Goal: Task Accomplishment & Management: Use online tool/utility

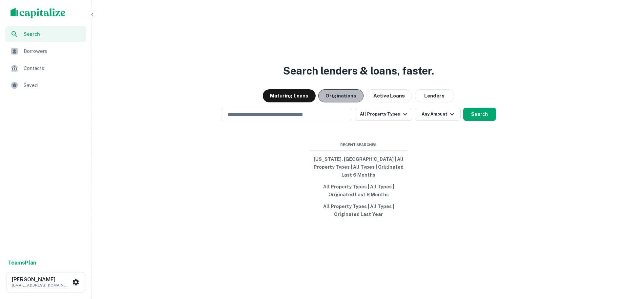
click at [345, 102] on button "Originations" at bounding box center [340, 95] width 45 height 13
click at [336, 113] on div "​" at bounding box center [286, 114] width 131 height 13
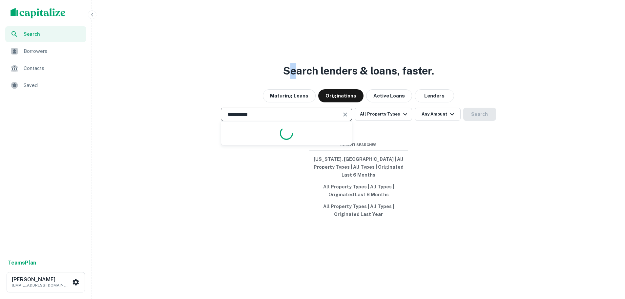
drag, startPoint x: 297, startPoint y: 78, endPoint x: 295, endPoint y: 86, distance: 7.8
click at [292, 79] on h3 "Search lenders & loans, faster." at bounding box center [358, 71] width 151 height 16
click at [271, 115] on input "**********" at bounding box center [282, 115] width 116 height 8
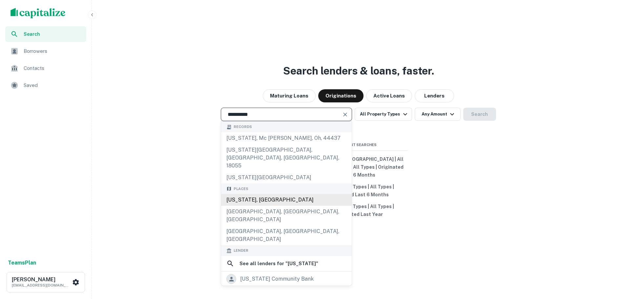
click at [278, 194] on div "[US_STATE], [GEOGRAPHIC_DATA]" at bounding box center [286, 200] width 131 height 12
type input "**********"
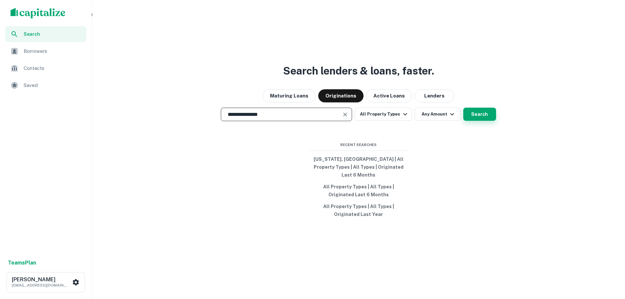
click at [476, 118] on button "Search" at bounding box center [479, 114] width 33 height 13
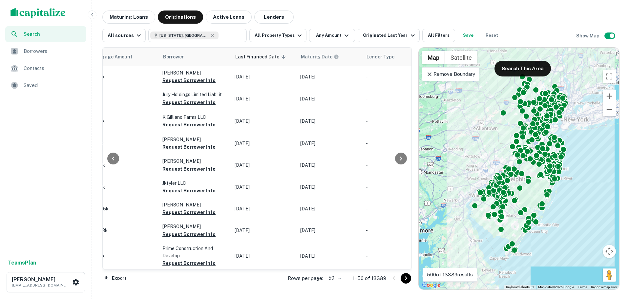
scroll to position [0, 302]
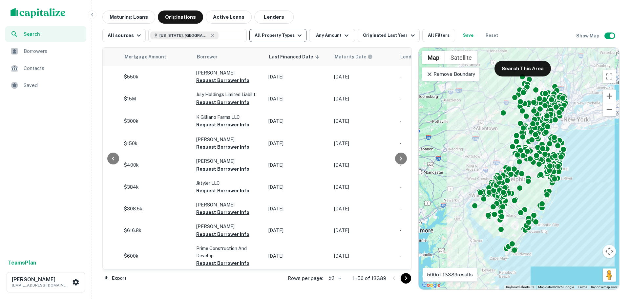
click at [287, 37] on button "All Property Types" at bounding box center [277, 35] width 57 height 13
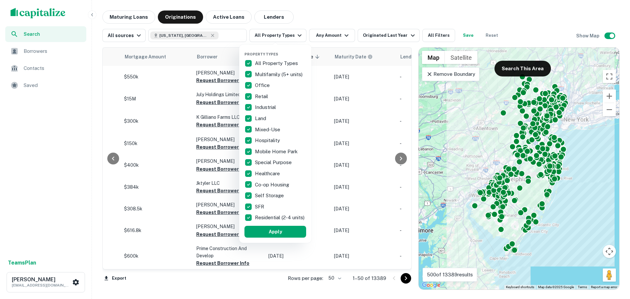
click at [277, 33] on div at bounding box center [315, 149] width 630 height 299
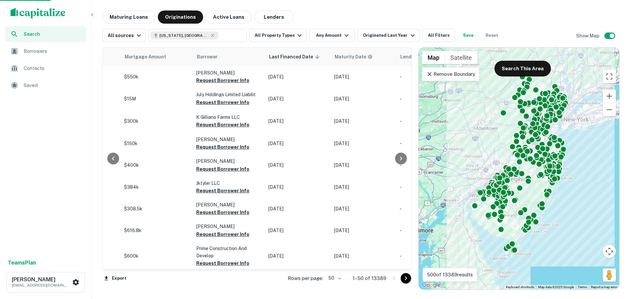
click at [324, 32] on div "Property Types All Property Types Multifamily (5+ units) Office Retail Industri…" at bounding box center [315, 149] width 630 height 299
click at [324, 32] on button "Any Amount" at bounding box center [332, 35] width 46 height 13
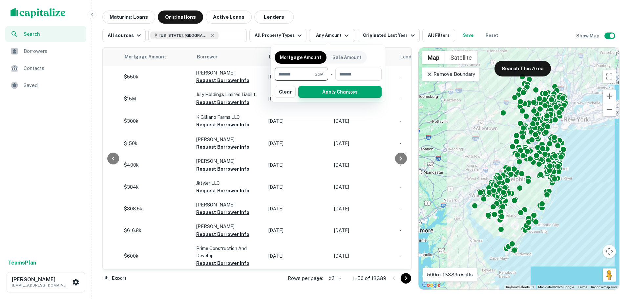
type input "*******"
click at [359, 93] on button "Apply Changes" at bounding box center [339, 92] width 83 height 12
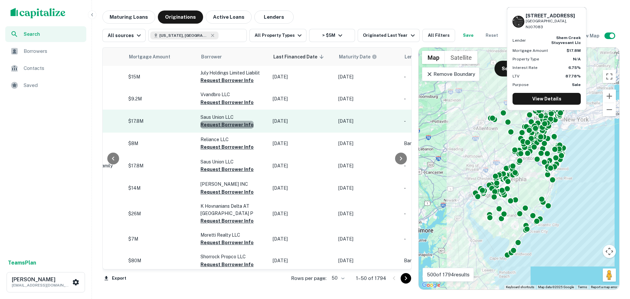
click at [231, 127] on button "Request Borrower Info" at bounding box center [227, 125] width 53 height 8
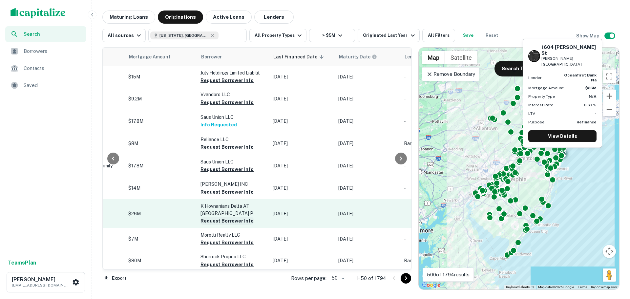
click at [221, 222] on button "Request Borrower Info" at bounding box center [227, 221] width 53 height 8
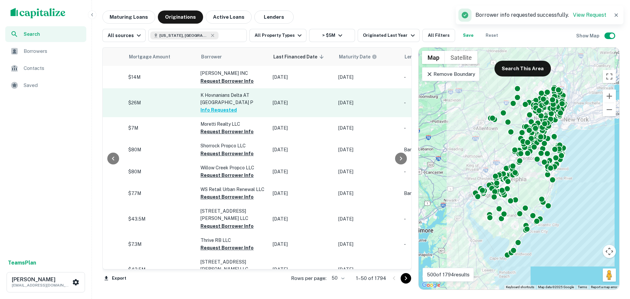
scroll to position [131, 302]
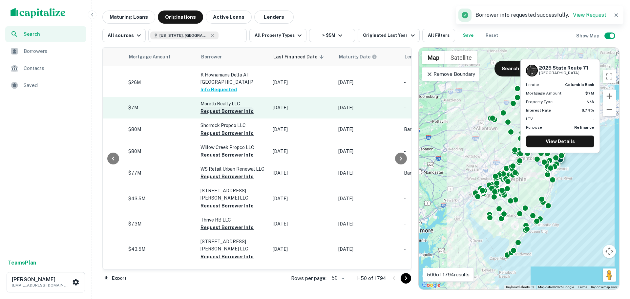
click at [224, 114] on button "Request Borrower Info" at bounding box center [227, 111] width 53 height 8
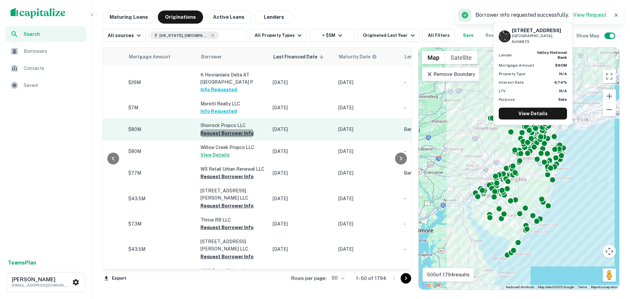
click at [225, 134] on button "Request Borrower Info" at bounding box center [227, 133] width 53 height 8
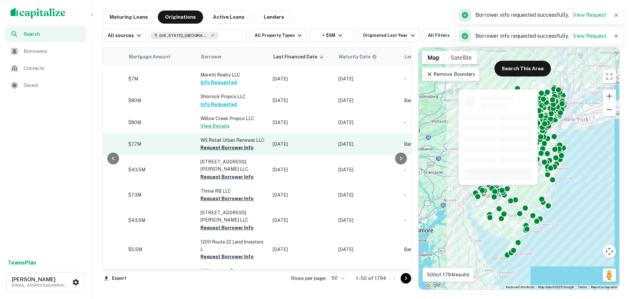
scroll to position [164, 302]
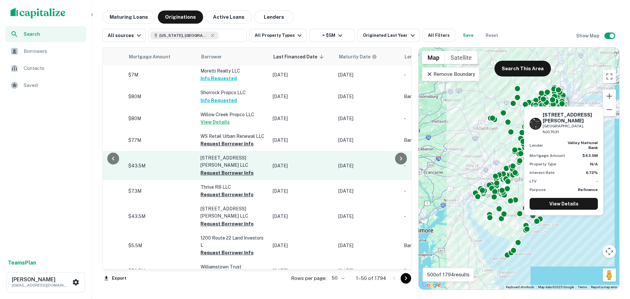
click at [224, 172] on button "Request Borrower Info" at bounding box center [227, 173] width 53 height 8
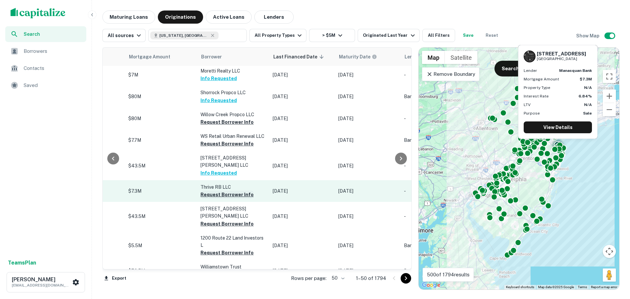
click at [224, 197] on button "Request Borrower Info" at bounding box center [227, 195] width 53 height 8
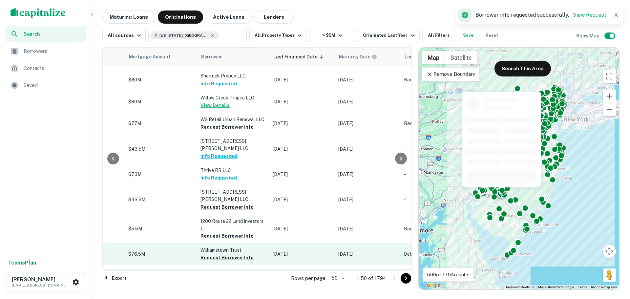
scroll to position [263, 302]
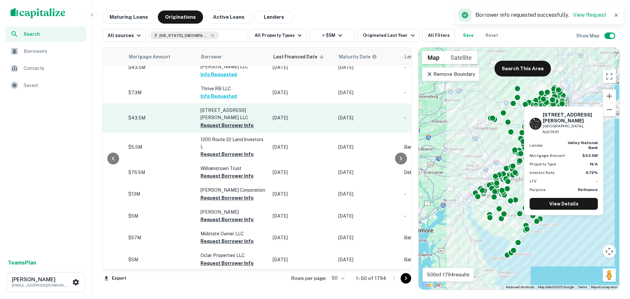
click at [224, 124] on button "Request Borrower Info" at bounding box center [227, 125] width 53 height 8
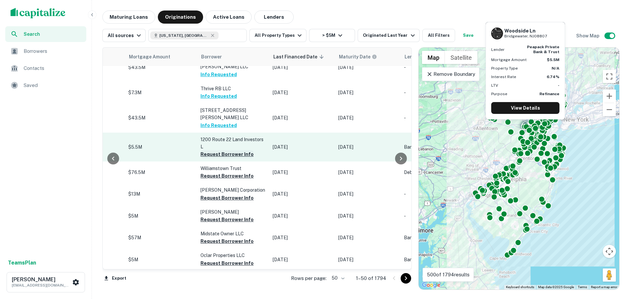
click at [224, 151] on button "Request Borrower Info" at bounding box center [227, 154] width 53 height 8
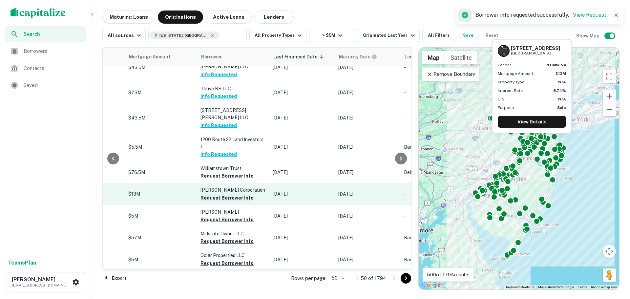
click at [216, 201] on button "Request Borrower Info" at bounding box center [227, 198] width 53 height 8
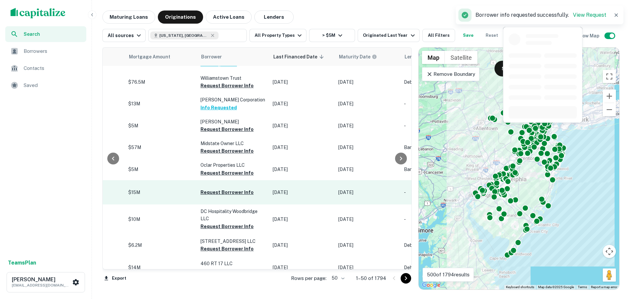
scroll to position [361, 302]
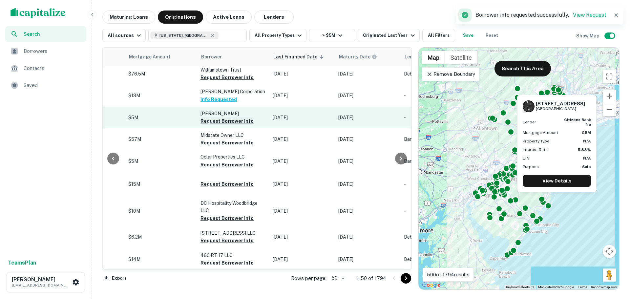
click at [234, 125] on button "Request Borrower Info" at bounding box center [227, 121] width 53 height 8
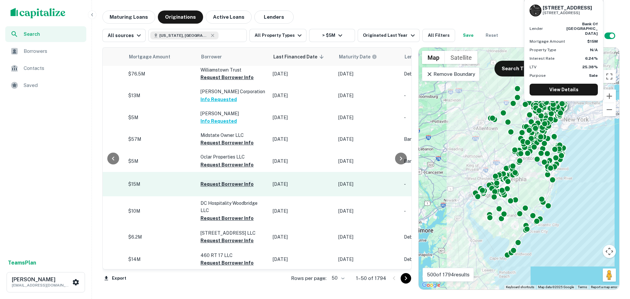
click at [223, 187] on button "Request Borrower Info" at bounding box center [227, 184] width 53 height 8
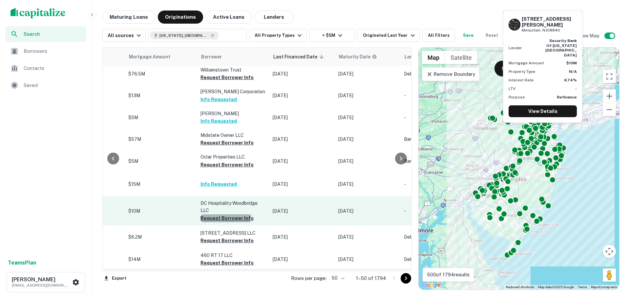
click at [222, 216] on button "Request Borrower Info" at bounding box center [227, 218] width 53 height 8
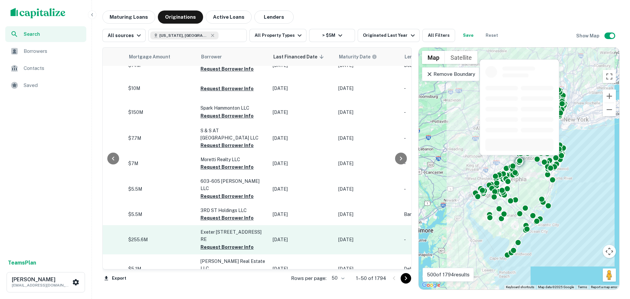
scroll to position [558, 302]
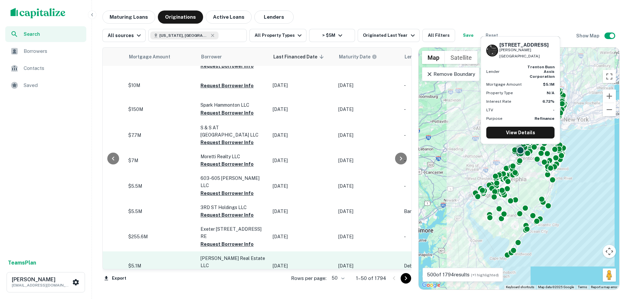
click at [225, 269] on button "Request Borrower Info" at bounding box center [227, 273] width 53 height 8
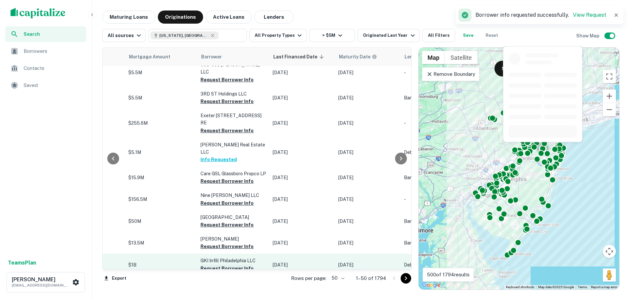
scroll to position [689, 302]
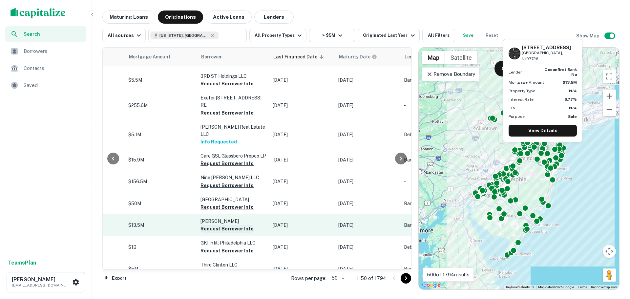
click at [217, 225] on button "Request Borrower Info" at bounding box center [227, 229] width 53 height 8
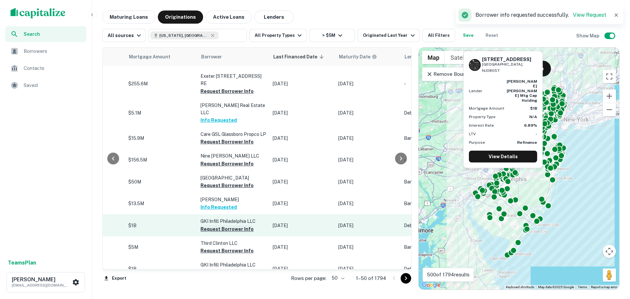
scroll to position [722, 302]
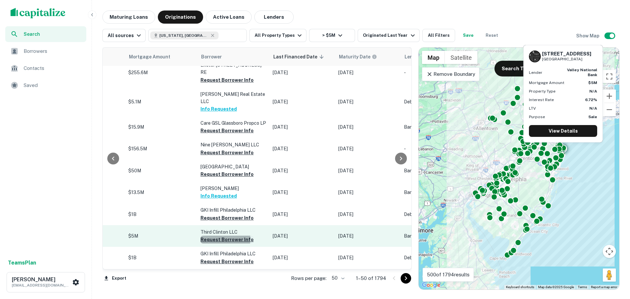
click at [215, 236] on button "Request Borrower Info" at bounding box center [227, 240] width 53 height 8
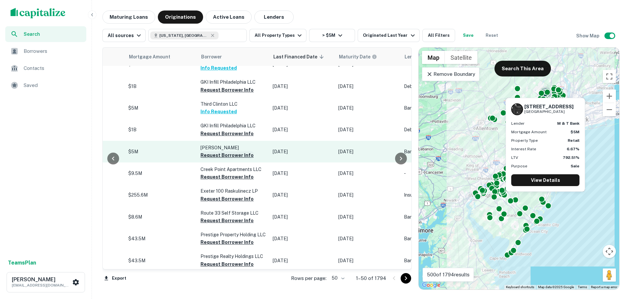
scroll to position [853, 302]
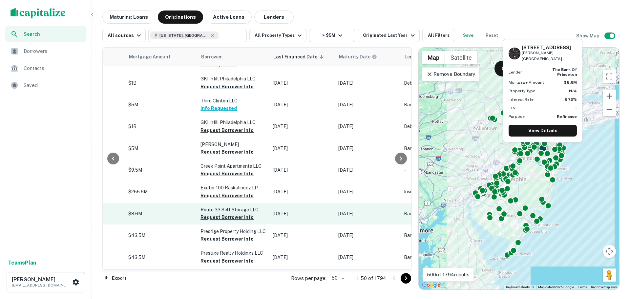
click at [220, 213] on button "Request Borrower Info" at bounding box center [227, 217] width 53 height 8
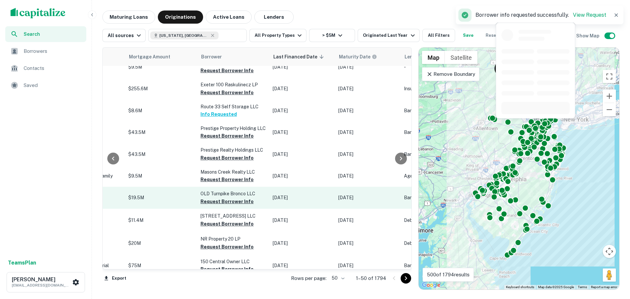
scroll to position [957, 302]
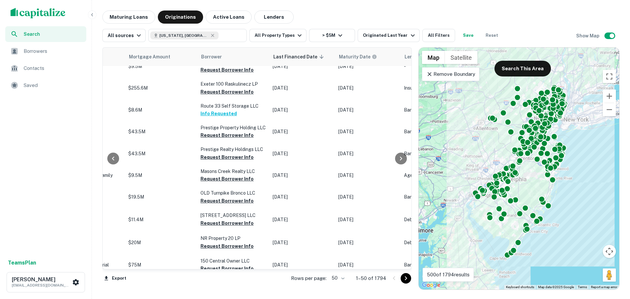
drag, startPoint x: 404, startPoint y: 278, endPoint x: 395, endPoint y: 262, distance: 18.6
click at [404, 278] on icon "Go to next page" at bounding box center [406, 278] width 8 height 8
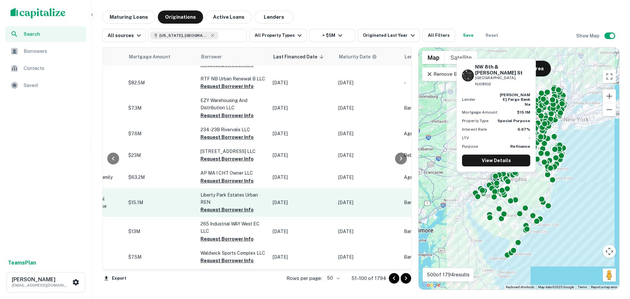
scroll to position [760, 302]
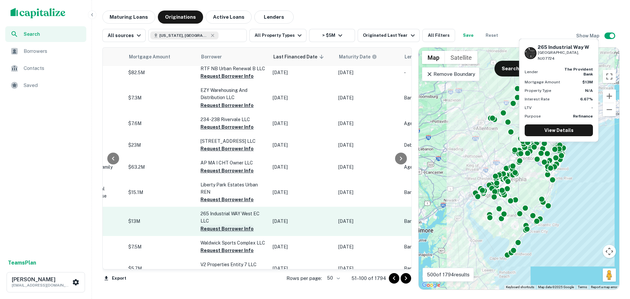
click at [236, 225] on button "Request Borrower Info" at bounding box center [227, 229] width 53 height 8
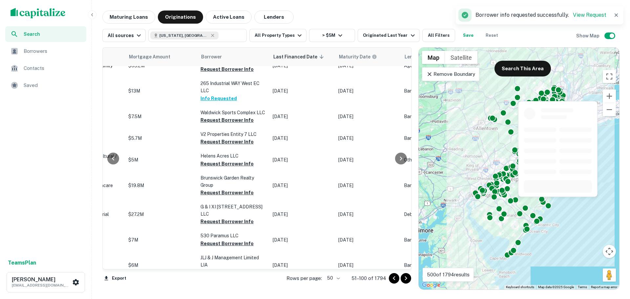
scroll to position [953, 302]
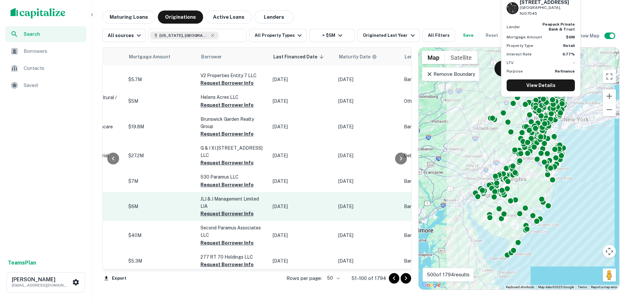
click at [225, 210] on button "Request Borrower Info" at bounding box center [227, 214] width 53 height 8
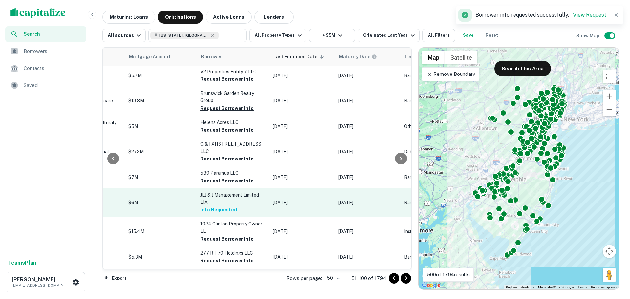
scroll to position [957, 302]
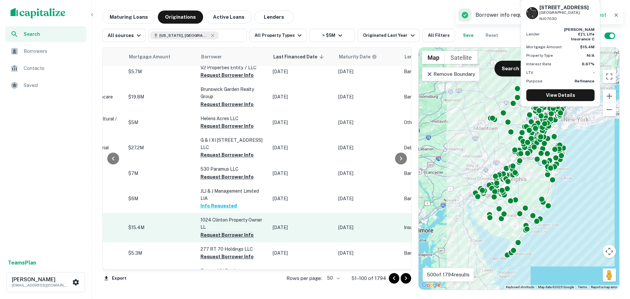
click at [224, 231] on button "Request Borrower Info" at bounding box center [227, 235] width 53 height 8
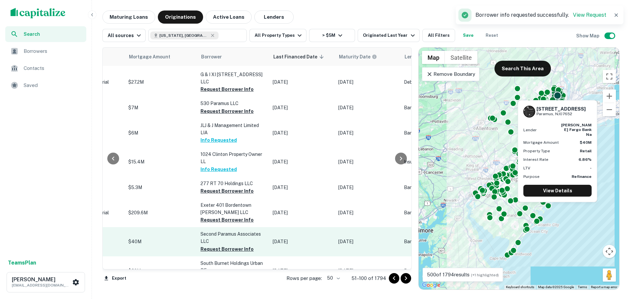
scroll to position [1037, 302]
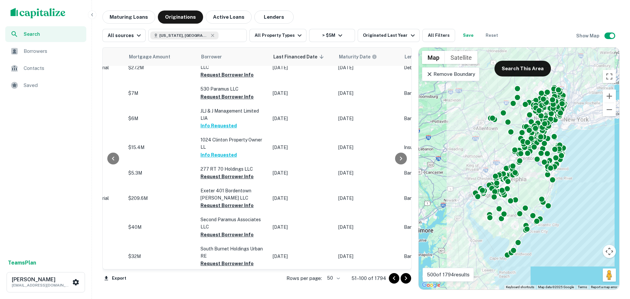
click at [402, 279] on icon "Go to next page" at bounding box center [406, 278] width 8 height 8
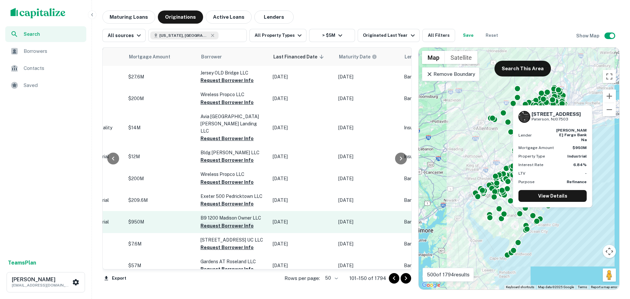
scroll to position [963, 302]
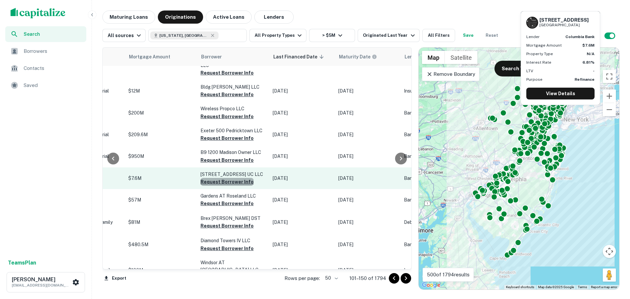
click at [226, 178] on button "Request Borrower Info" at bounding box center [227, 182] width 53 height 8
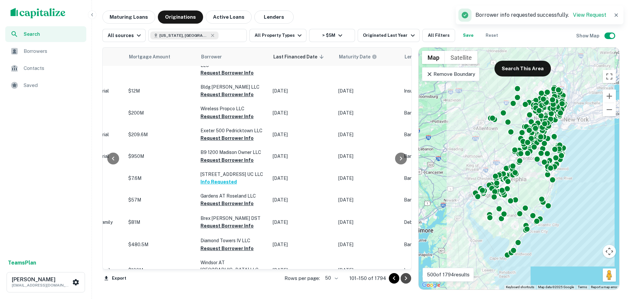
click at [403, 280] on icon "Go to next page" at bounding box center [406, 278] width 8 height 8
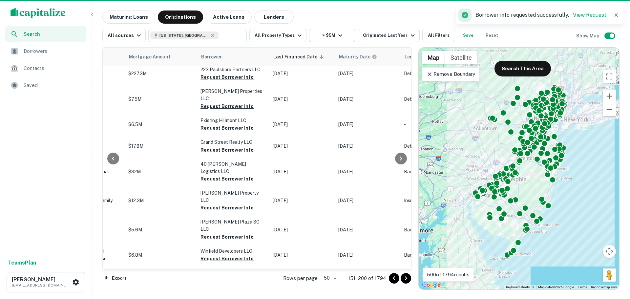
scroll to position [958, 302]
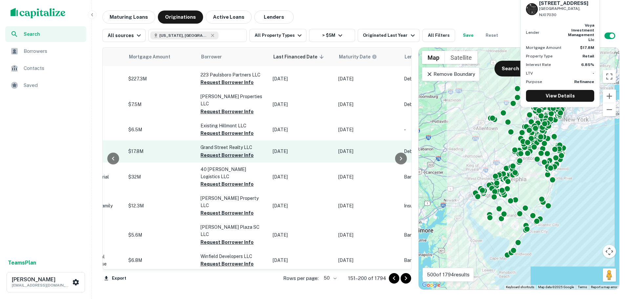
click at [228, 151] on button "Request Borrower Info" at bounding box center [227, 155] width 53 height 8
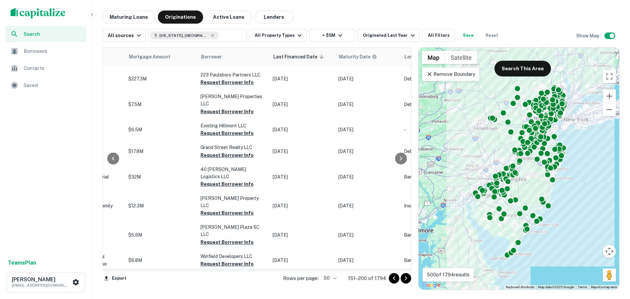
click at [456, 274] on p "500 of 1794 results" at bounding box center [448, 275] width 43 height 8
